Goal: Task Accomplishment & Management: Complete application form

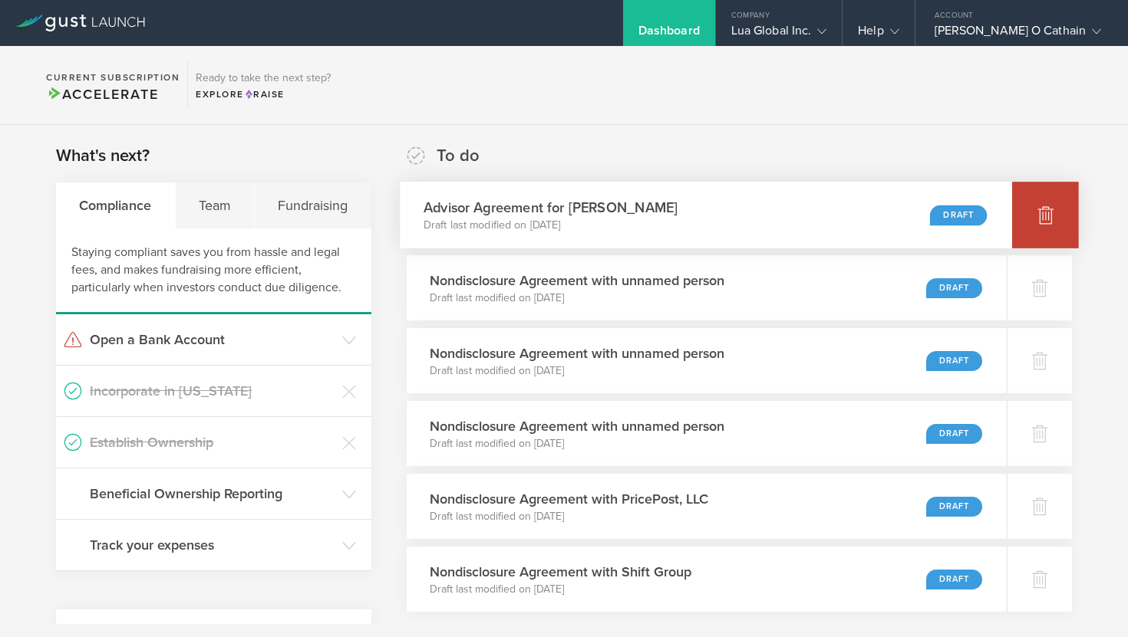
click at [1046, 226] on div at bounding box center [1045, 215] width 67 height 67
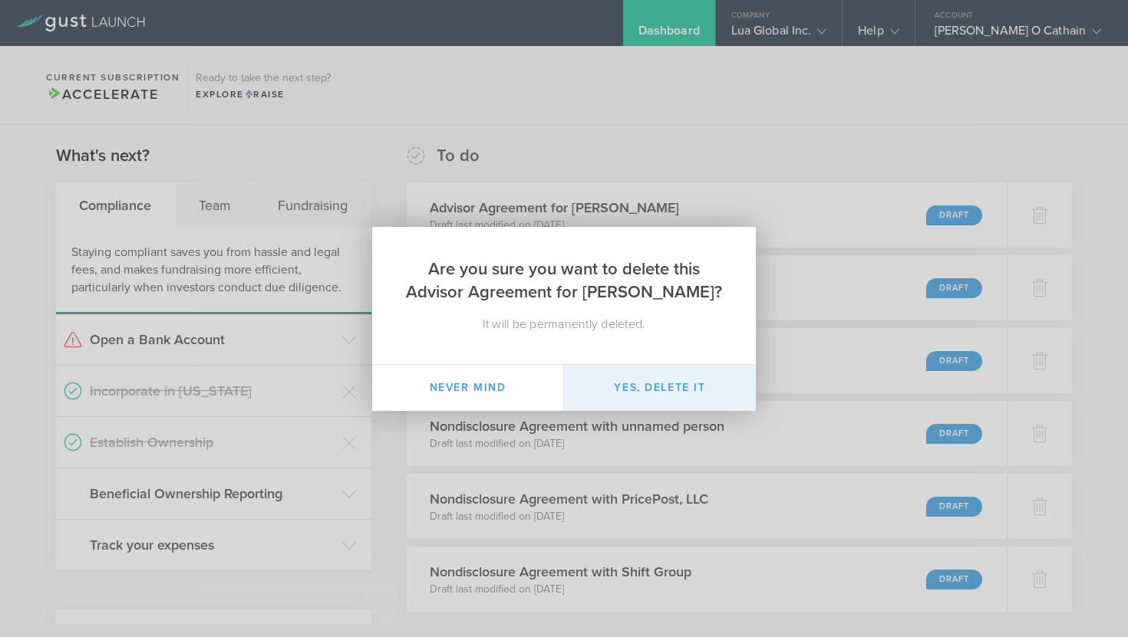
click at [660, 376] on button "Yes, delete it" at bounding box center [660, 388] width 192 height 46
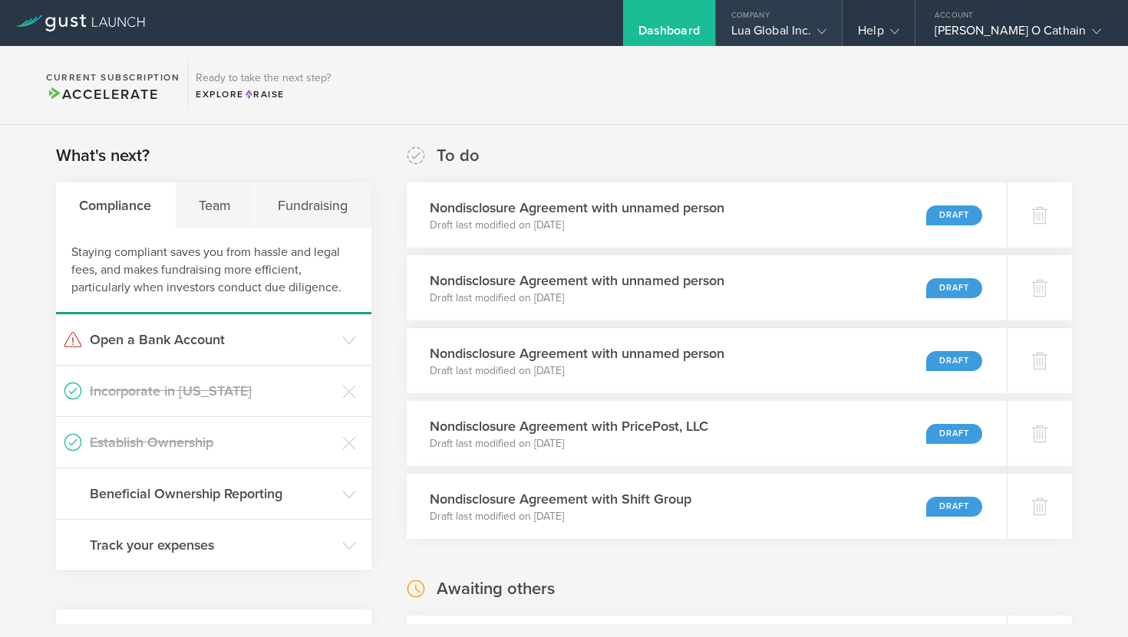
click at [800, 16] on div "Company" at bounding box center [779, 11] width 127 height 23
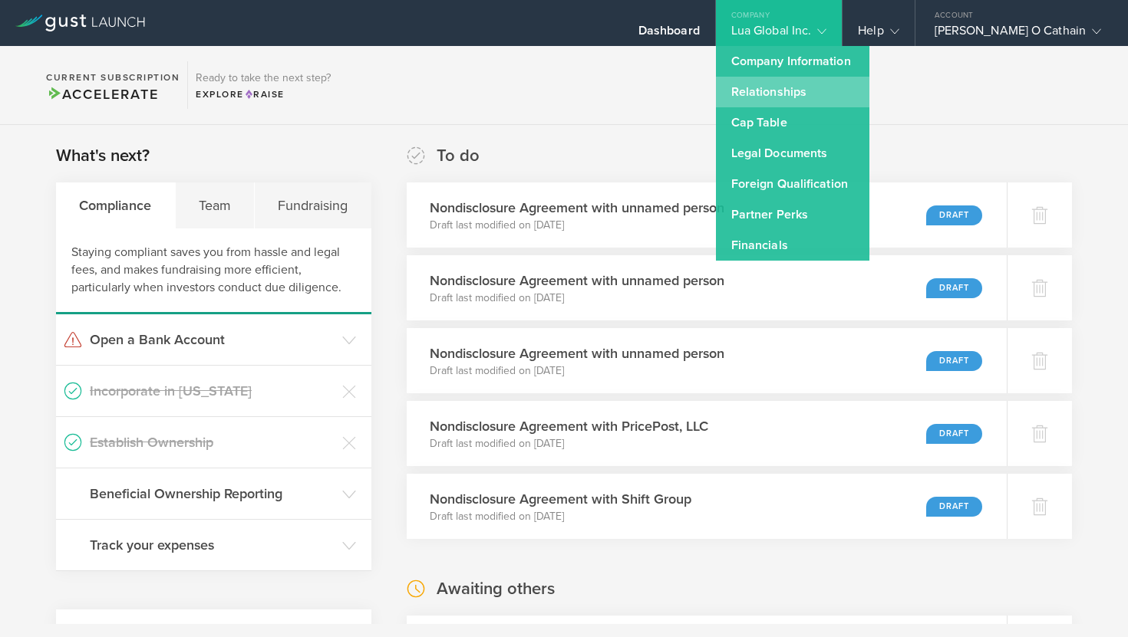
click at [809, 86] on link "Relationships" at bounding box center [792, 92] width 153 height 31
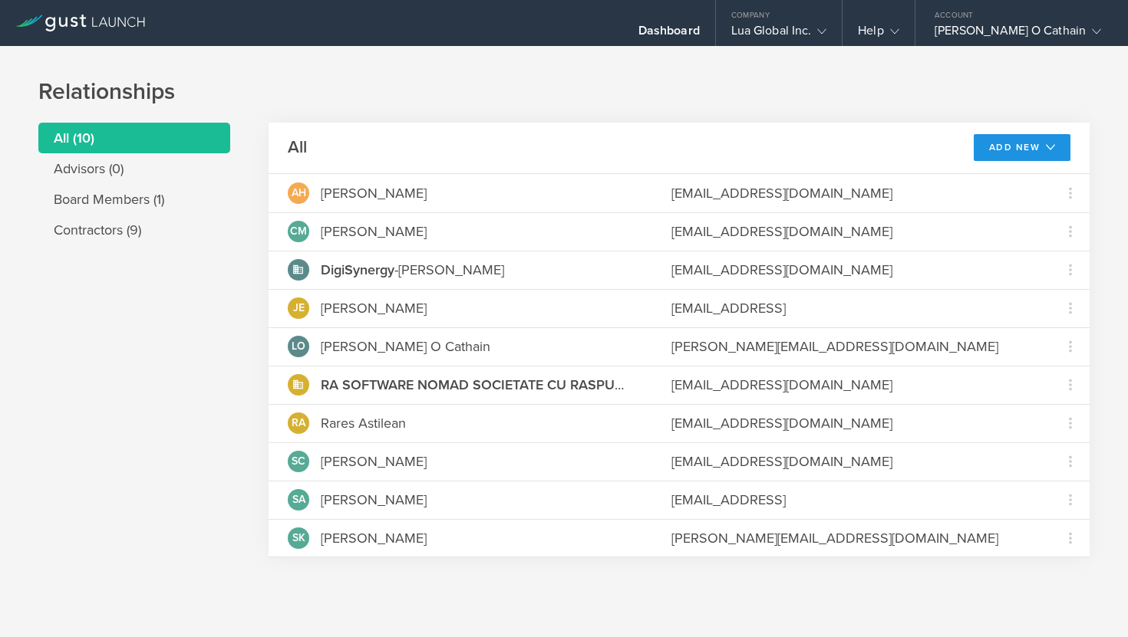
click at [991, 147] on button "Add New" at bounding box center [1021, 147] width 97 height 27
click at [997, 217] on li "Add contractor" at bounding box center [1015, 212] width 98 height 30
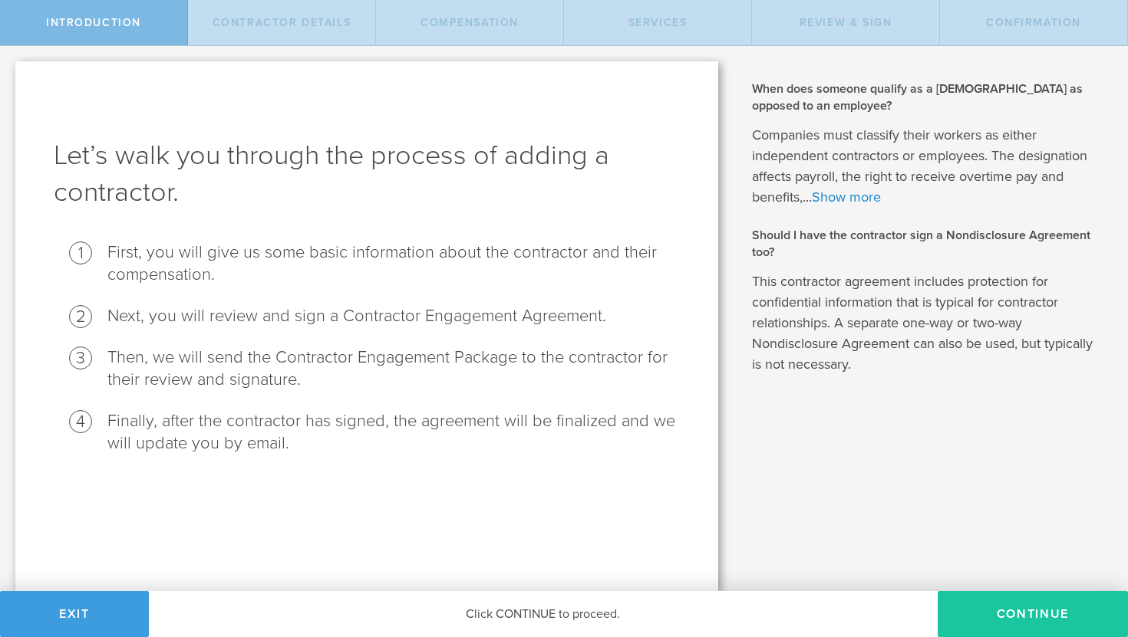
click at [993, 621] on button "Continue" at bounding box center [1032, 614] width 190 height 46
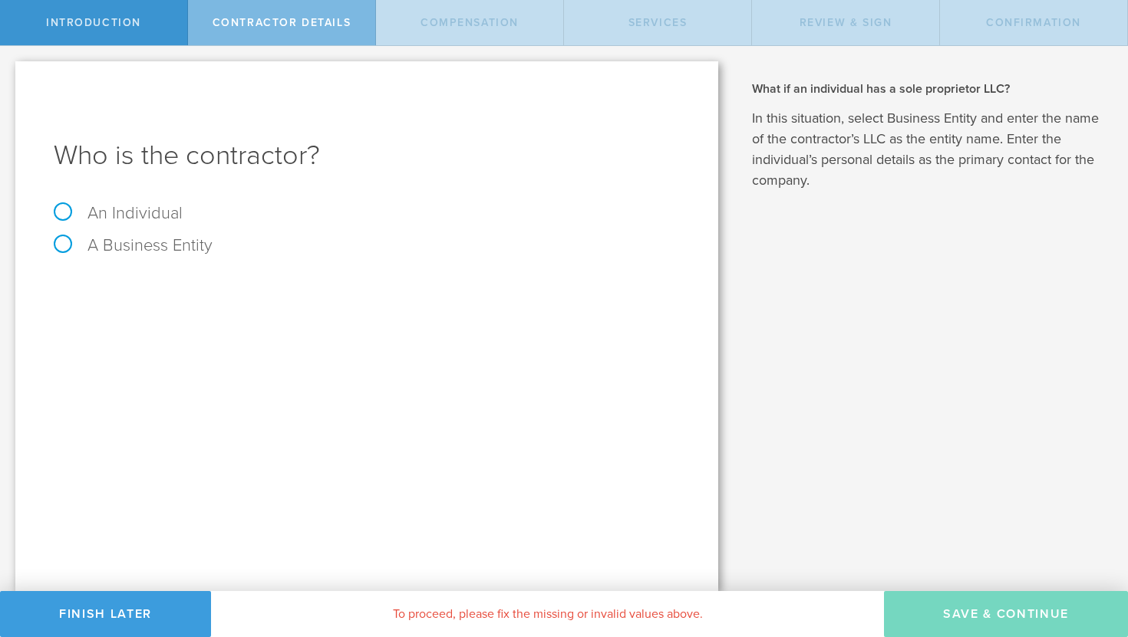
click at [132, 218] on label "An Individual" at bounding box center [118, 213] width 129 height 20
click at [10, 71] on input "An Individual" at bounding box center [5, 58] width 10 height 25
radio input "true"
click at [211, 288] on input "text" at bounding box center [424, 288] width 511 height 23
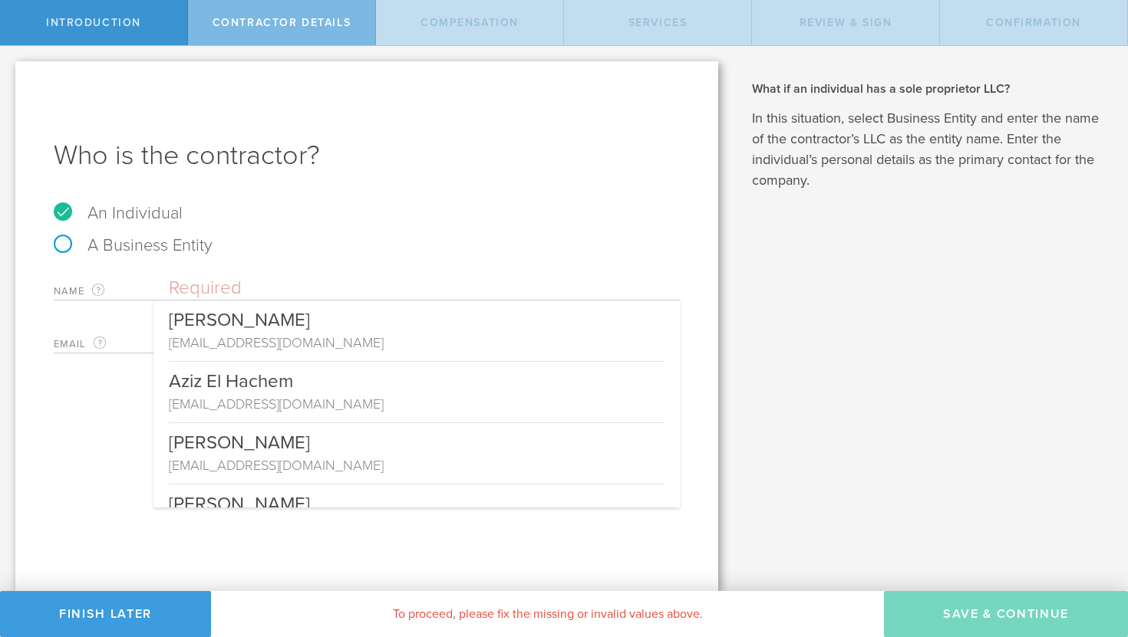
paste input "[PERSON_NAME]"
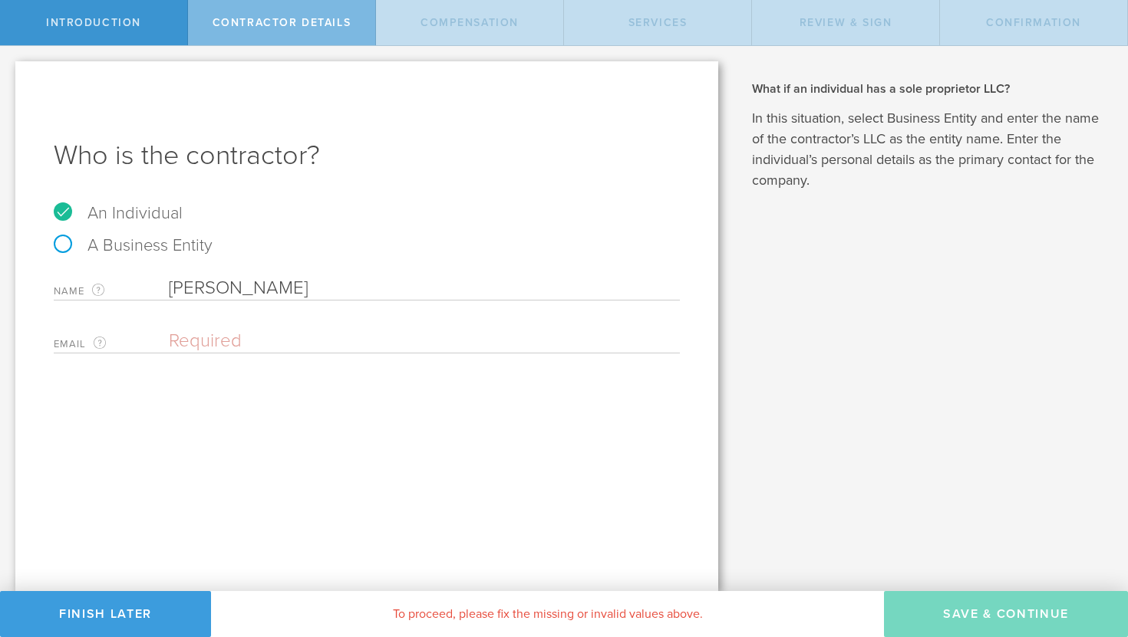
type input "[PERSON_NAME]"
click at [231, 346] on input "email" at bounding box center [420, 341] width 503 height 23
paste input "[EMAIL_ADDRESS][DOMAIN_NAME]"
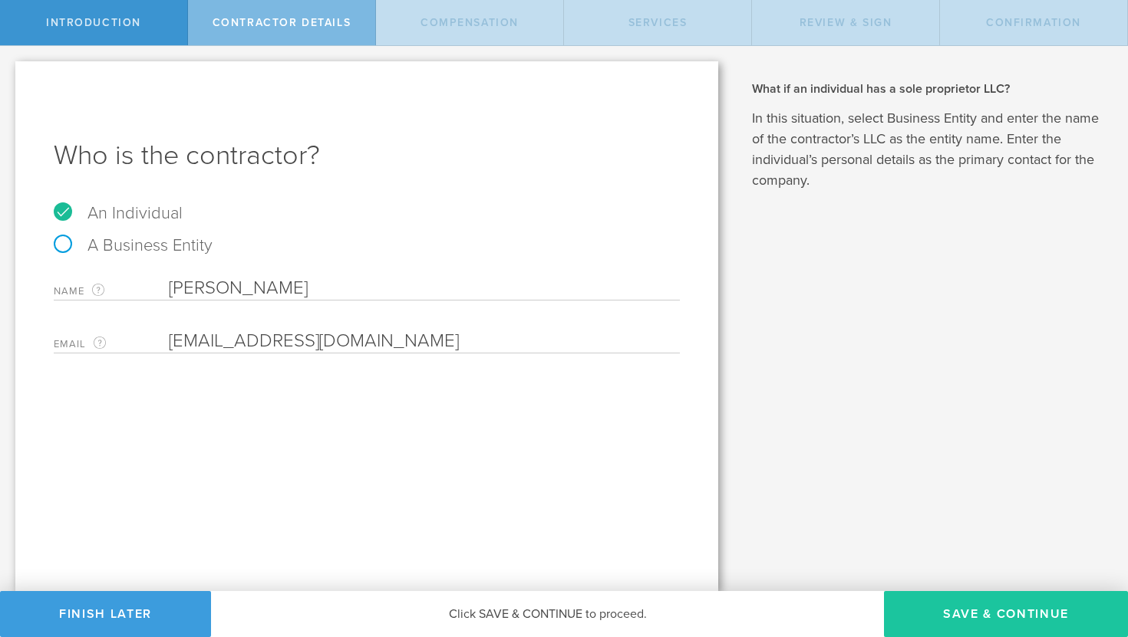
type input "[EMAIL_ADDRESS][DOMAIN_NAME]"
click at [940, 614] on button "Save & Continue" at bounding box center [1006, 614] width 244 height 46
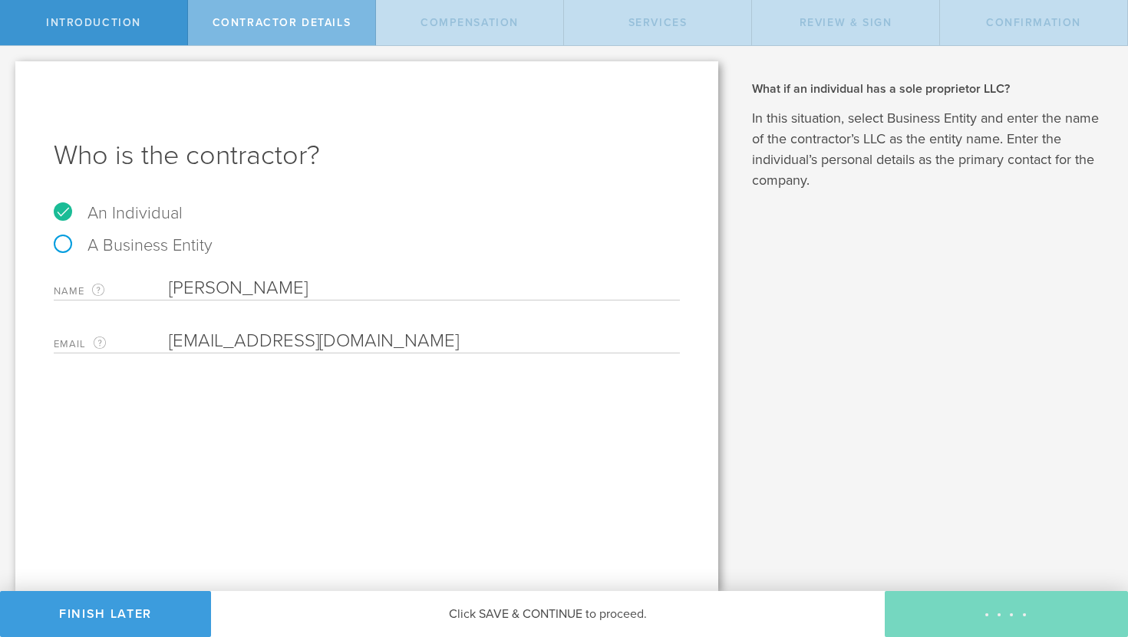
select select "none"
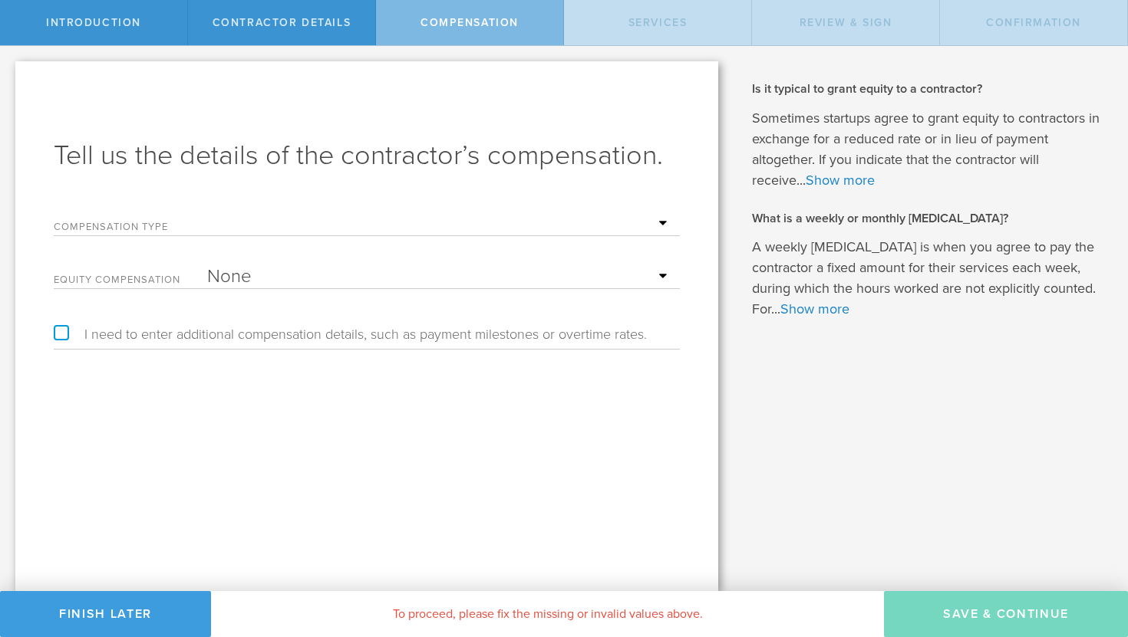
click at [407, 236] on form "Compensation Type Hourly Daily Weekly Retainer Monthly Retainer Project Flat Ra…" at bounding box center [367, 247] width 626 height 84
click at [407, 227] on select "Hourly Daily Weekly Retainer Monthly Retainer Project Flat Rate No cash compens…" at bounding box center [439, 223] width 465 height 23
select select "monthlyRetainer"
click at [207, 212] on select "Hourly Daily Weekly Retainer Monthly Retainer Project Flat Rate No cash compens…" at bounding box center [439, 223] width 465 height 23
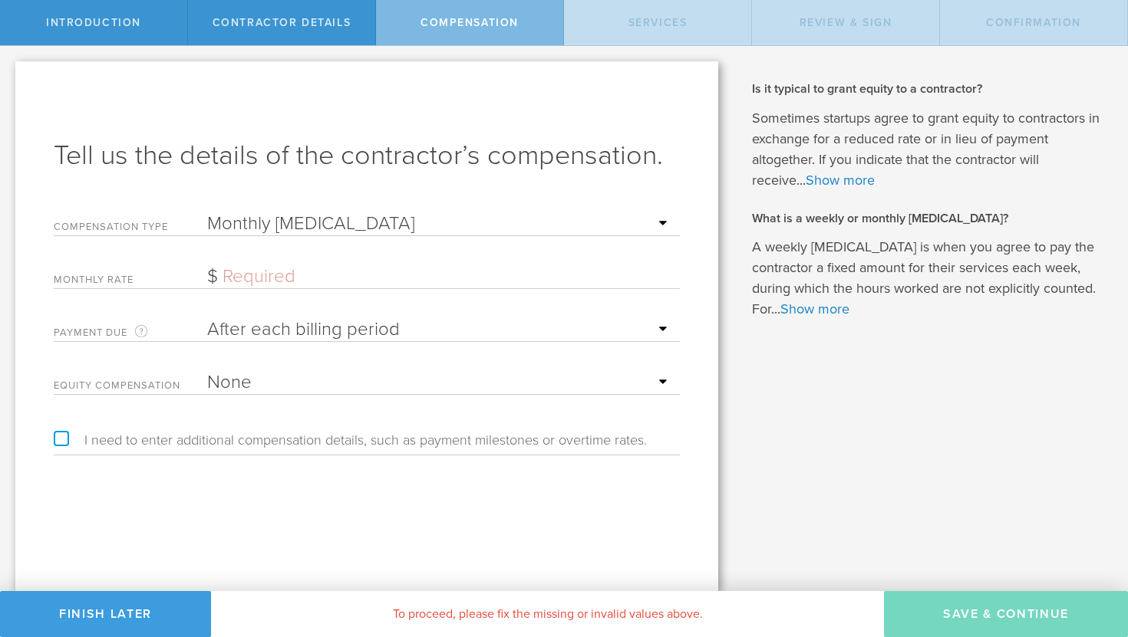
click at [288, 279] on input "text" at bounding box center [439, 276] width 465 height 23
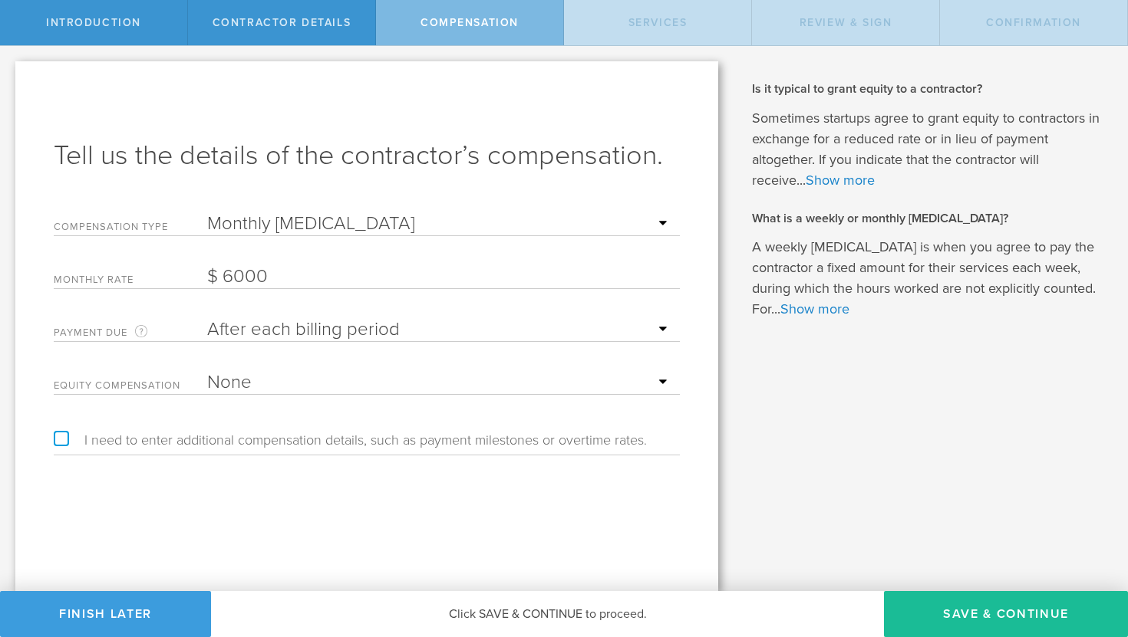
type input "6,000"
click at [409, 382] on select "None Stock Grant" at bounding box center [439, 382] width 465 height 23
click at [207, 371] on select "None Stock Grant" at bounding box center [439, 382] width 465 height 23
click at [957, 617] on button "Save & Continue" at bounding box center [1006, 614] width 244 height 46
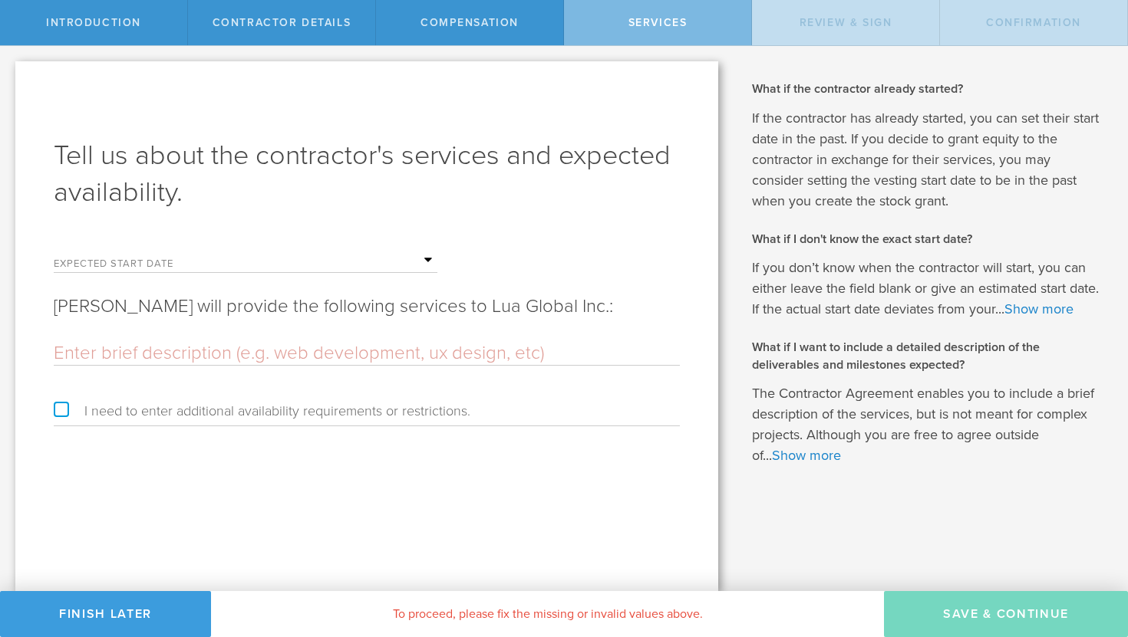
click at [321, 262] on input "text" at bounding box center [322, 260] width 230 height 23
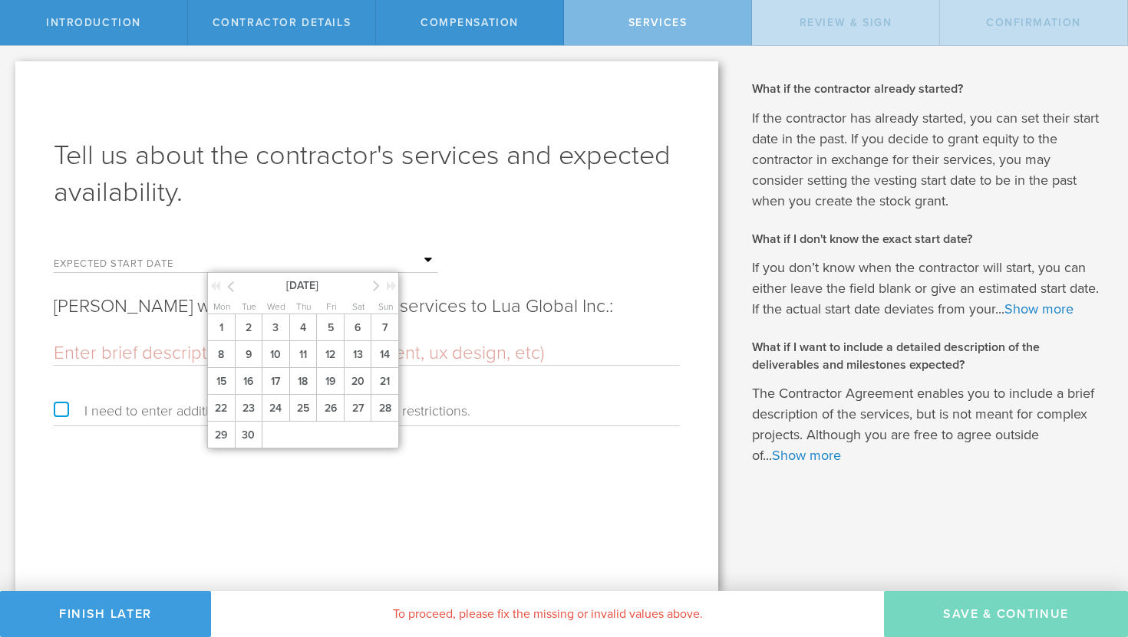
click at [373, 284] on icon at bounding box center [376, 285] width 7 height 19
click at [223, 361] on span "6" at bounding box center [221, 354] width 28 height 27
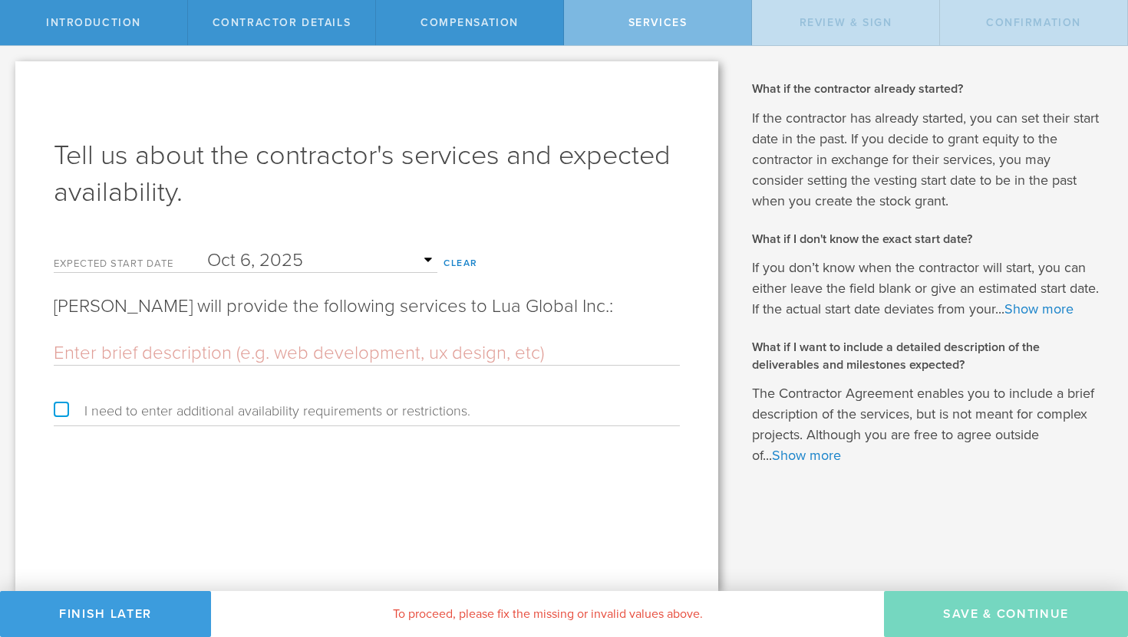
click at [219, 360] on input "text" at bounding box center [367, 353] width 626 height 23
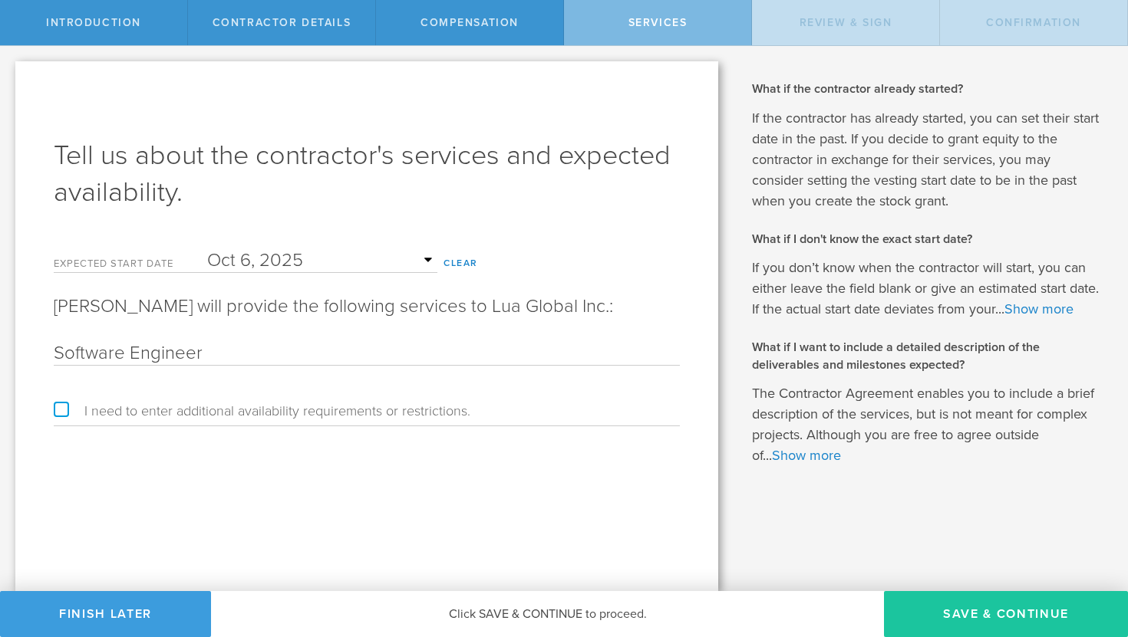
type input "Software Engineer"
click at [943, 618] on button "Save & Continue" at bounding box center [1006, 614] width 244 height 46
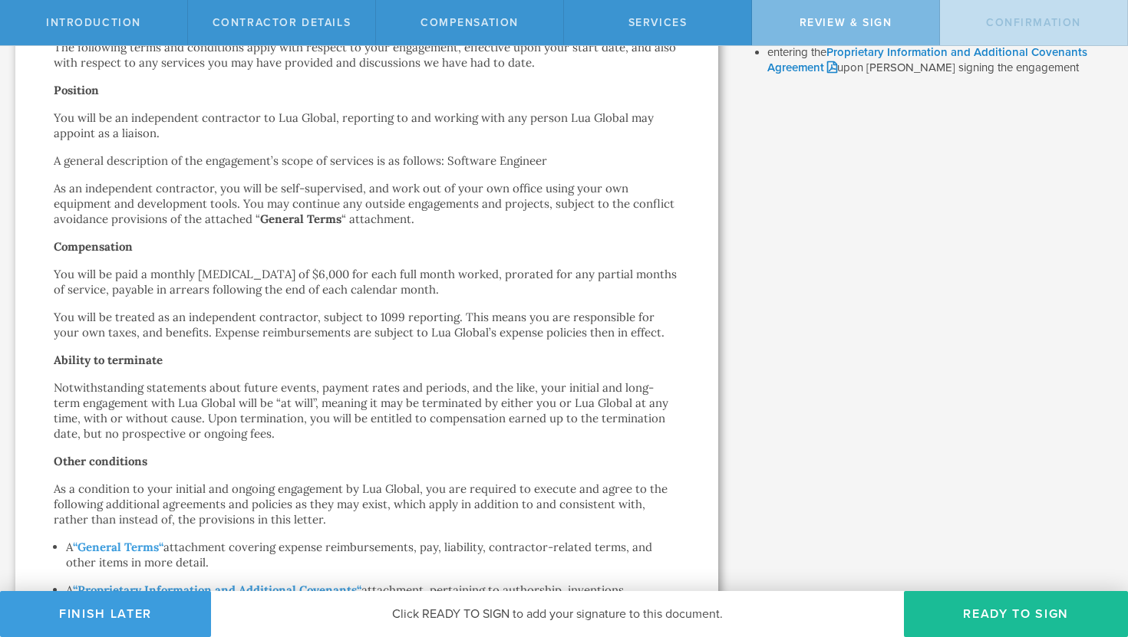
scroll to position [371, 0]
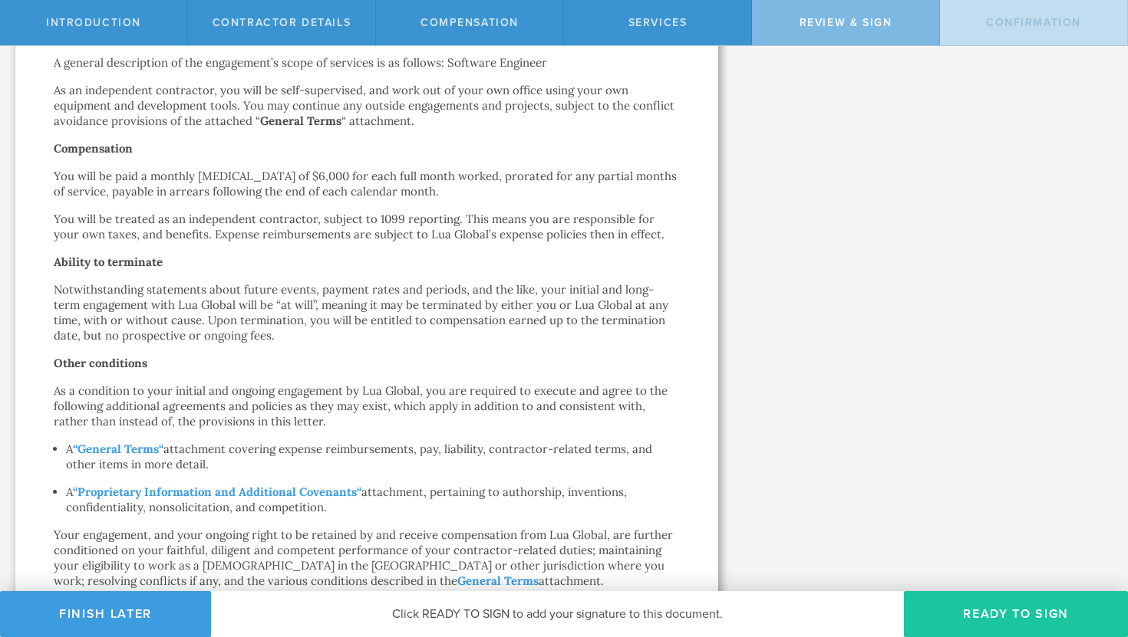
click at [995, 619] on button "Ready to Sign" at bounding box center [1016, 614] width 224 height 46
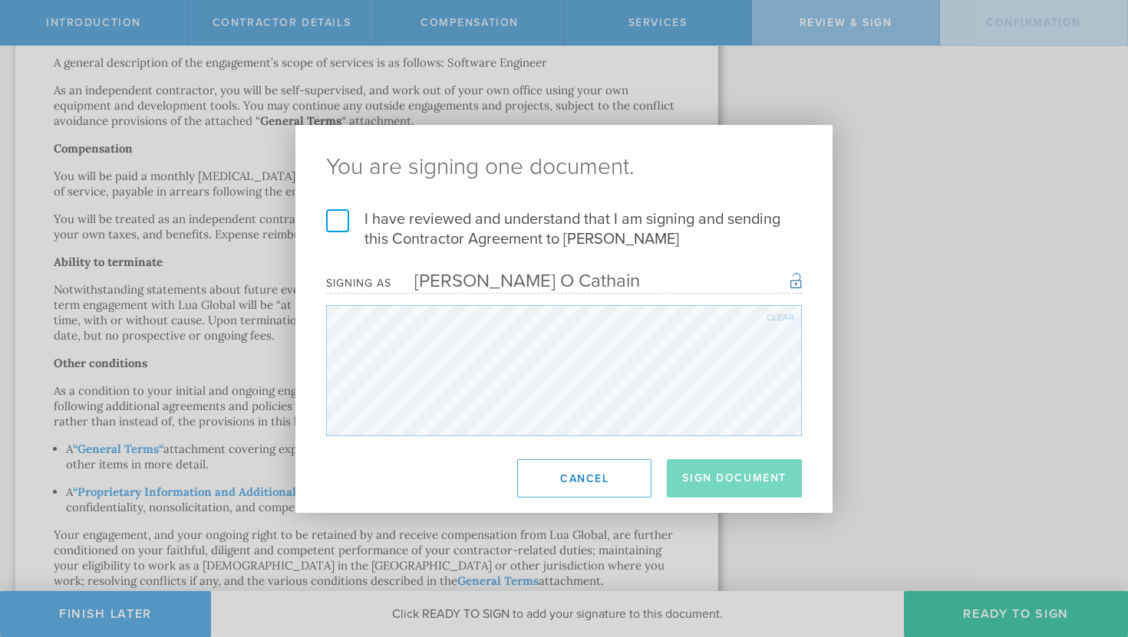
click at [341, 223] on label "I have reviewed and understand that I am signing and sending this Contractor Ag…" at bounding box center [564, 229] width 476 height 40
click at [0, 0] on input "I have reviewed and understand that I am signing and sending this Contractor Ag…" at bounding box center [0, 0] width 0 height 0
click at [730, 483] on button "Sign Document" at bounding box center [734, 478] width 135 height 38
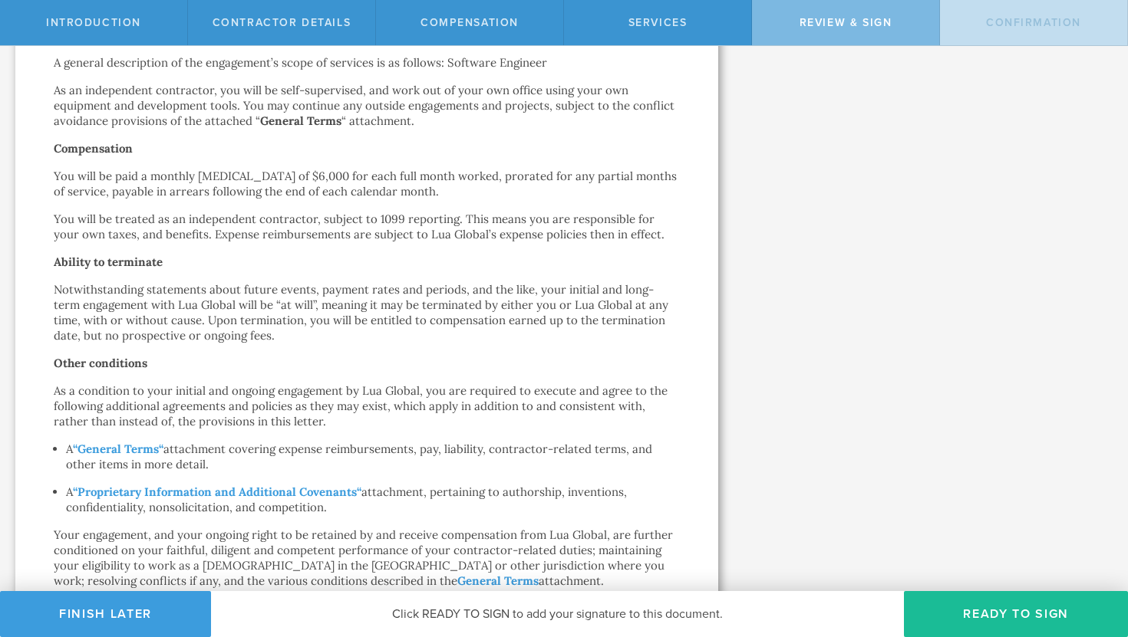
scroll to position [0, 0]
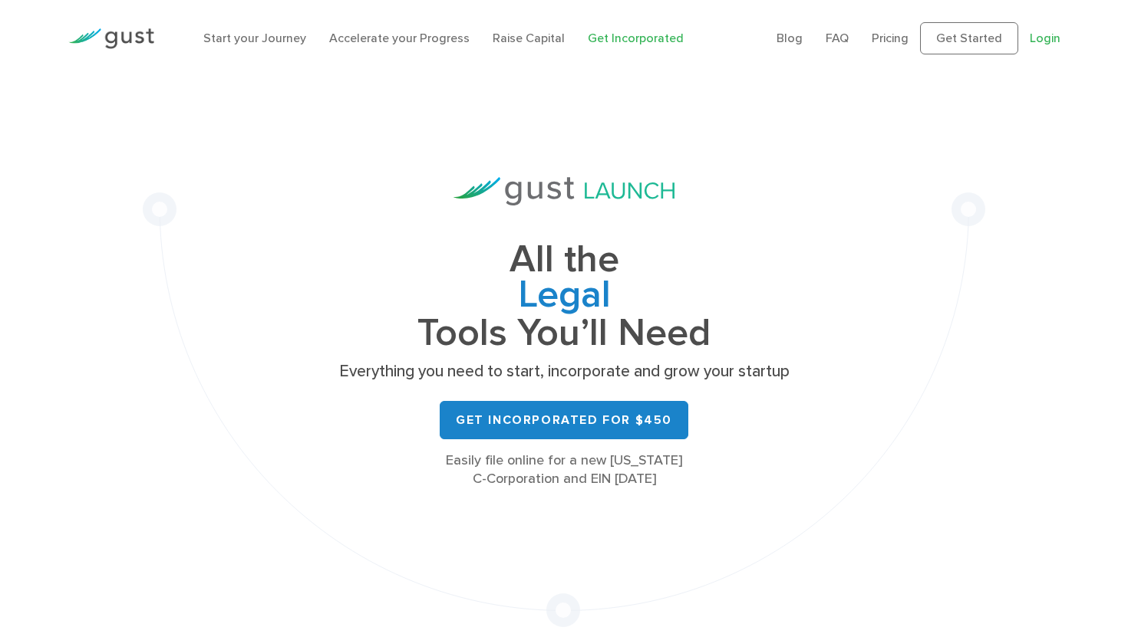
click at [1049, 38] on link "Login" at bounding box center [1044, 38] width 31 height 15
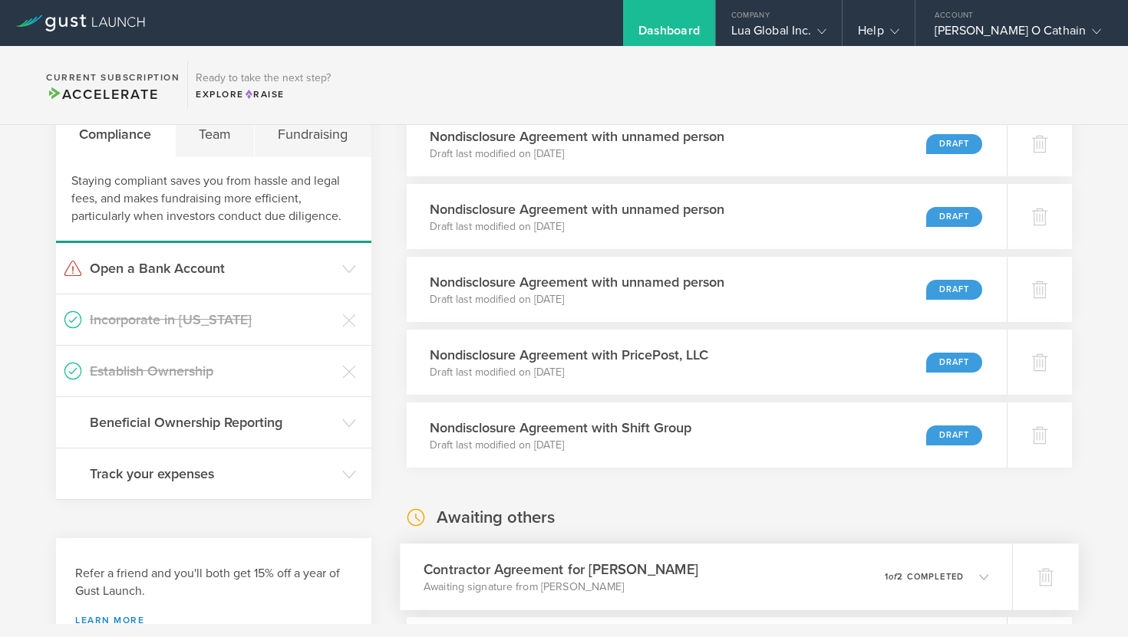
scroll to position [87, 0]
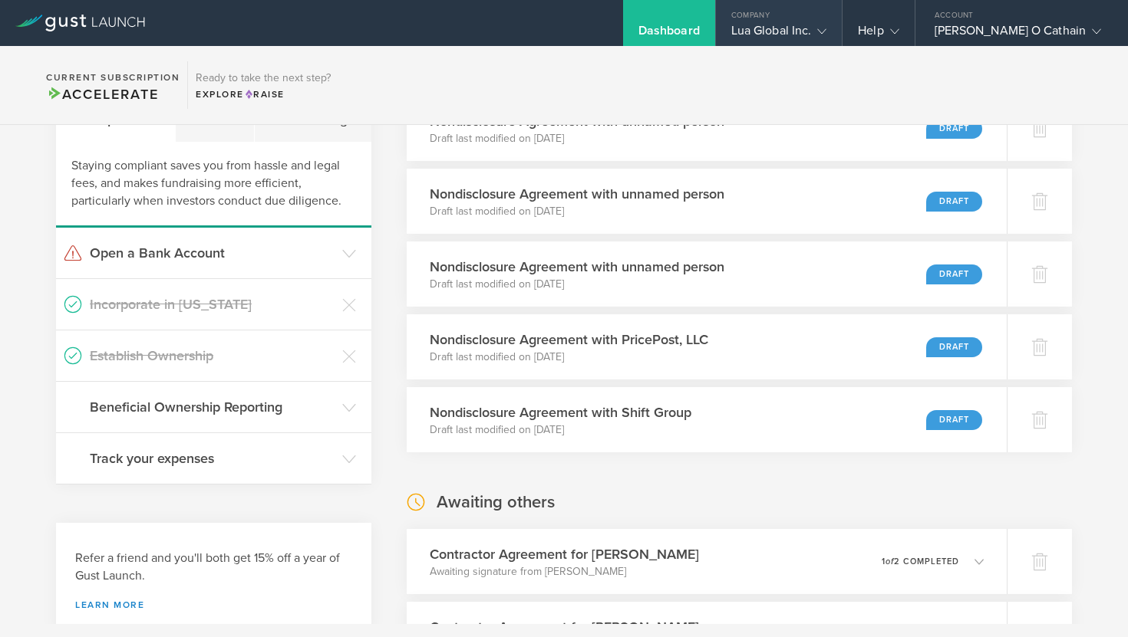
click at [813, 34] on div "Lua Global Inc." at bounding box center [779, 34] width 96 height 23
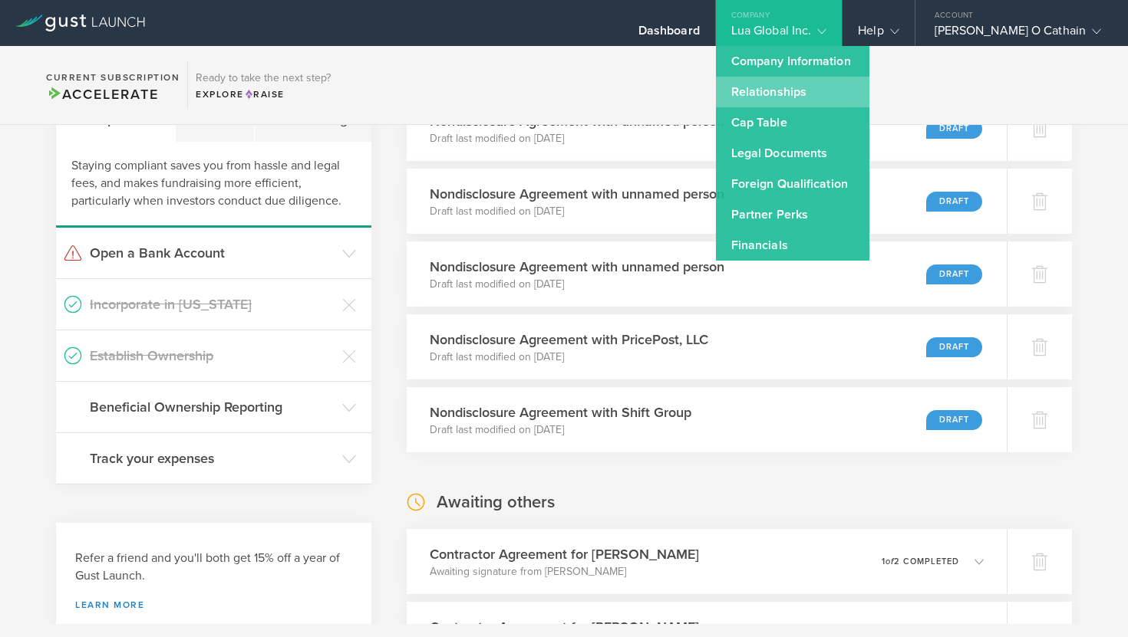
click at [809, 97] on link "Relationships" at bounding box center [792, 92] width 153 height 31
